Goal: Check status: Check status

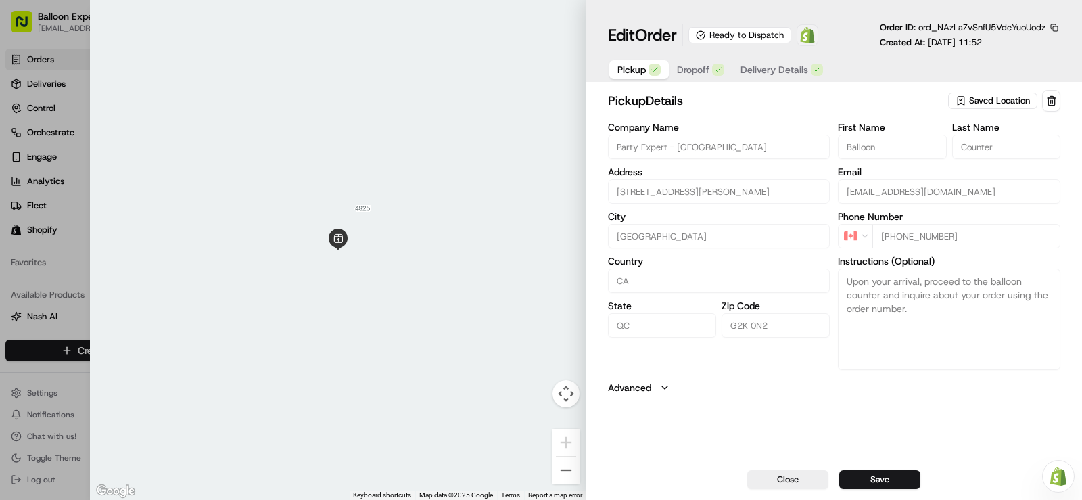
click at [809, 40] on img at bounding box center [807, 35] width 16 height 16
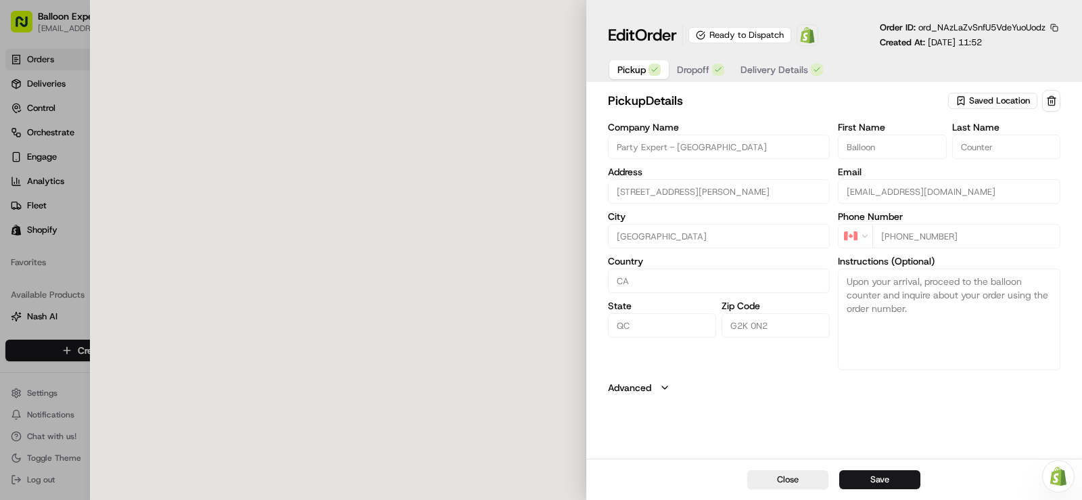
type input "[STREET_ADDRESS][PERSON_NAME]"
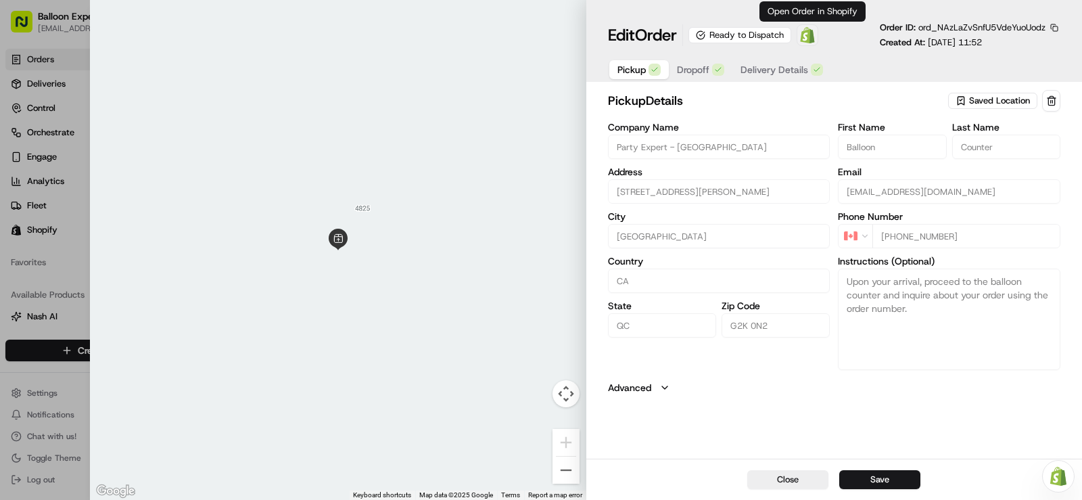
click at [809, 37] on img at bounding box center [807, 35] width 16 height 16
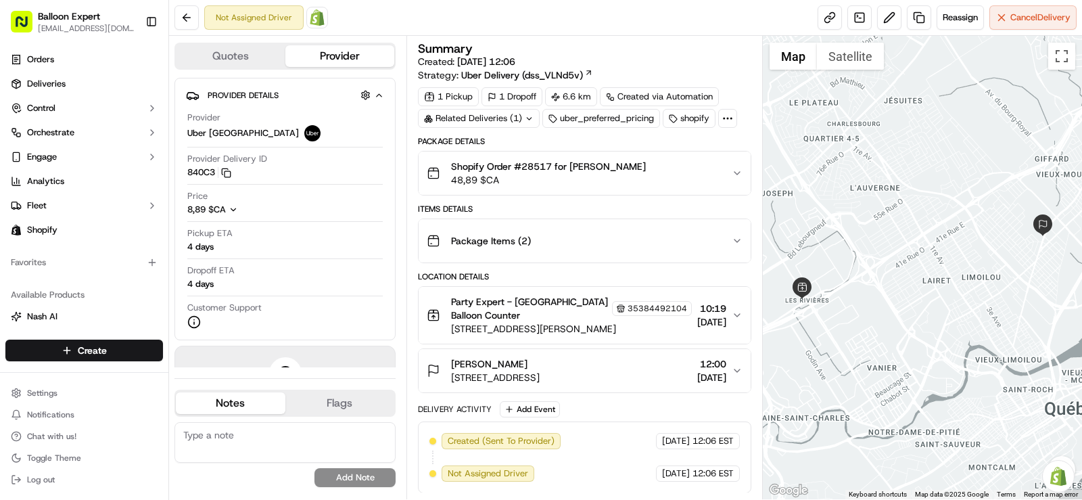
click at [315, 19] on img at bounding box center [317, 17] width 16 height 16
